Goal: Task Accomplishment & Management: Use online tool/utility

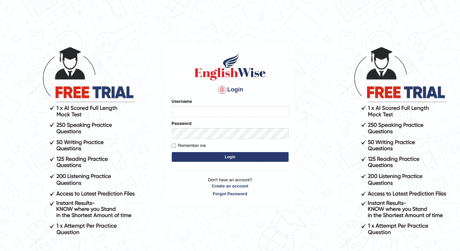
type input "Tshering_Phuntsho2025"
click at [220, 155] on button "Login" at bounding box center [230, 157] width 117 height 10
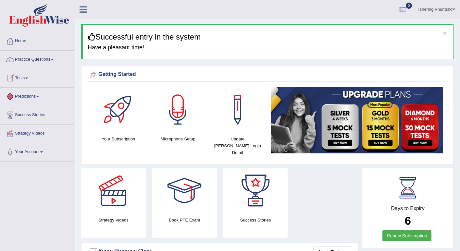
click at [26, 79] on link "Tests" at bounding box center [37, 77] width 74 height 16
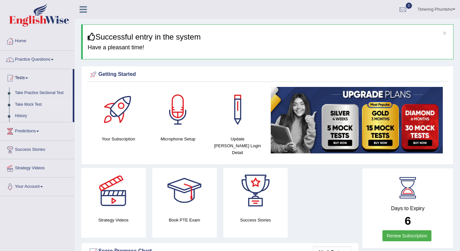
click at [36, 105] on link "Take Mock Test" at bounding box center [42, 105] width 61 height 12
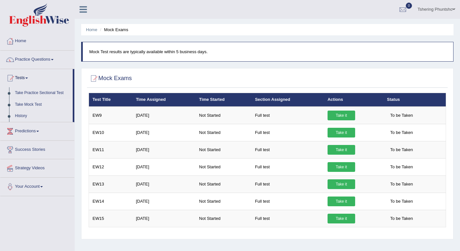
click at [428, 9] on link "Tshering Phuntsho" at bounding box center [436, 8] width 47 height 17
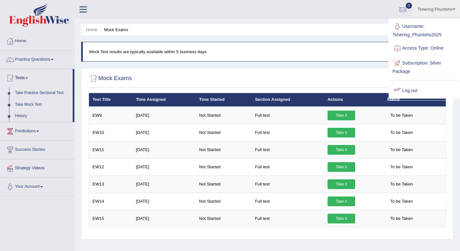
click at [408, 90] on link "Log out" at bounding box center [424, 90] width 70 height 15
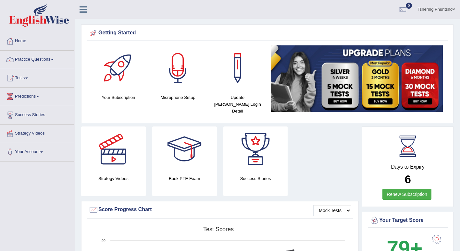
click at [435, 10] on link "Tshering Phuntsho" at bounding box center [436, 8] width 47 height 17
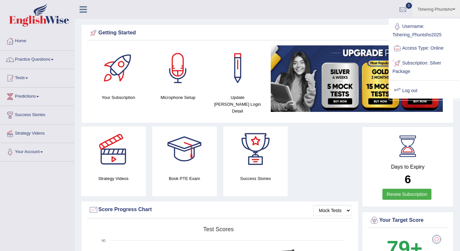
click at [411, 89] on link "Log out" at bounding box center [424, 90] width 70 height 15
